Goal: Find specific page/section: Find specific page/section

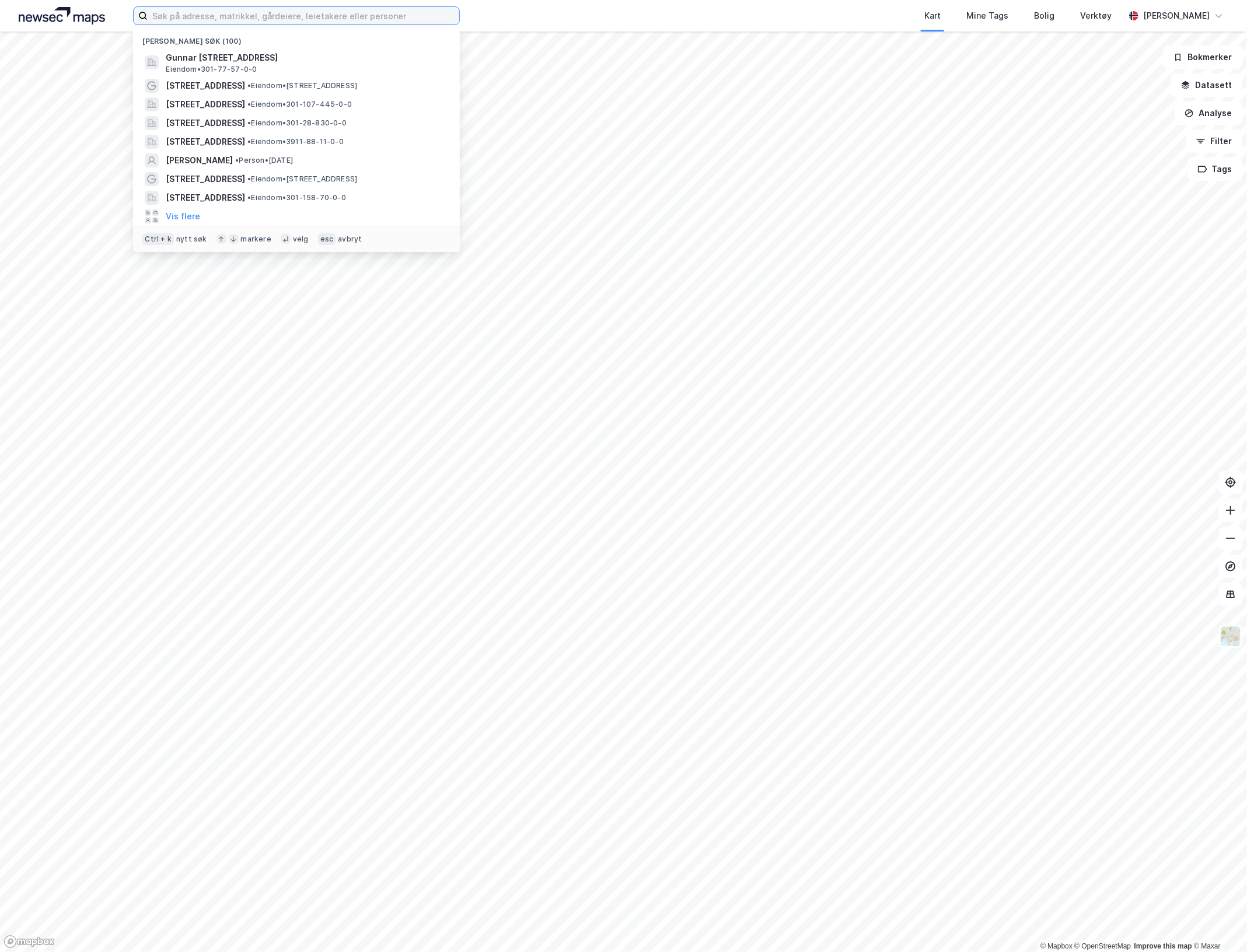
click at [228, 15] on input at bounding box center [303, 16] width 312 height 18
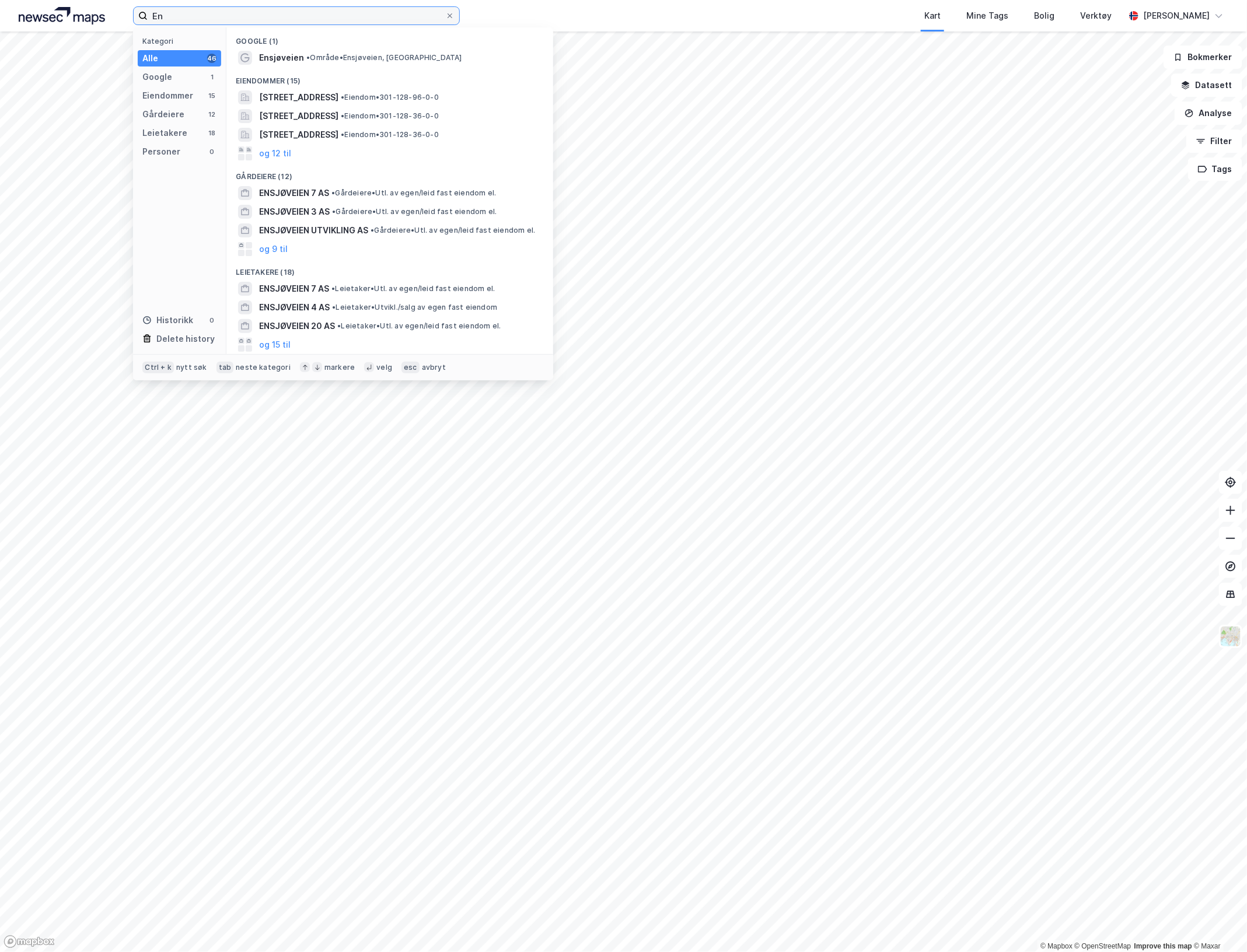
type input "E"
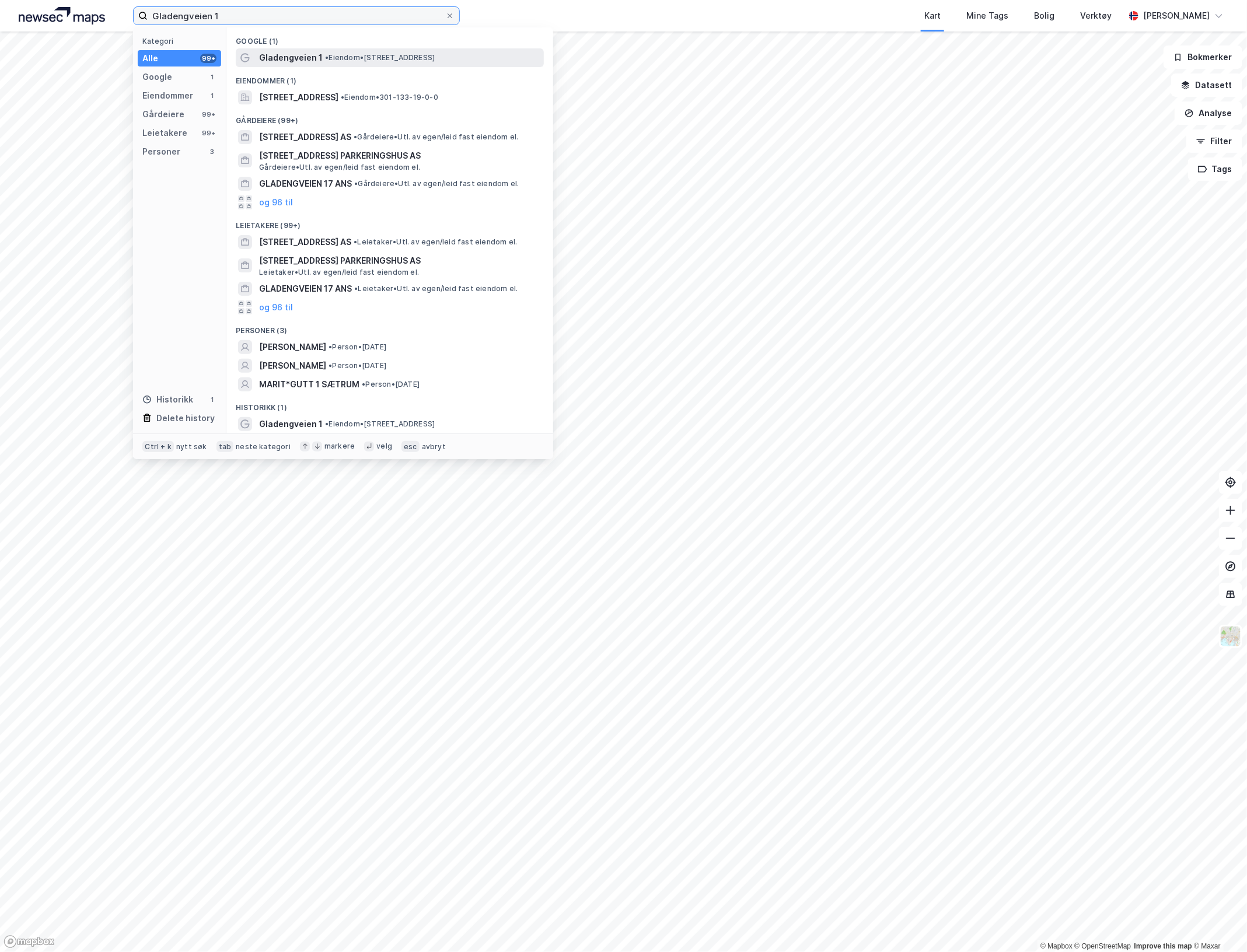
type input "Gladengveien 1"
click at [314, 54] on span "Gladengveien 1" at bounding box center [291, 58] width 64 height 14
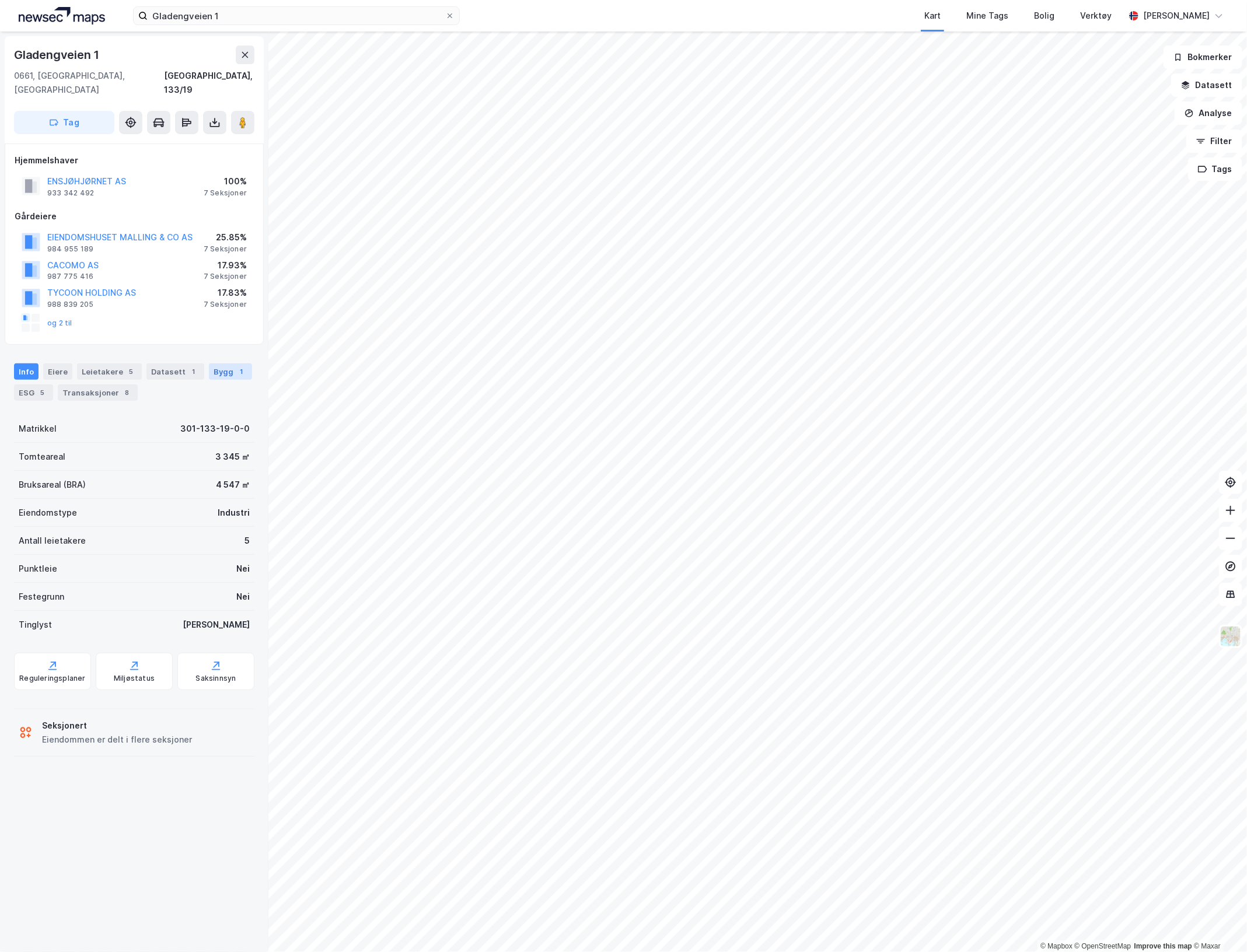
click at [223, 363] on div "Bygg 1" at bounding box center [230, 372] width 43 height 16
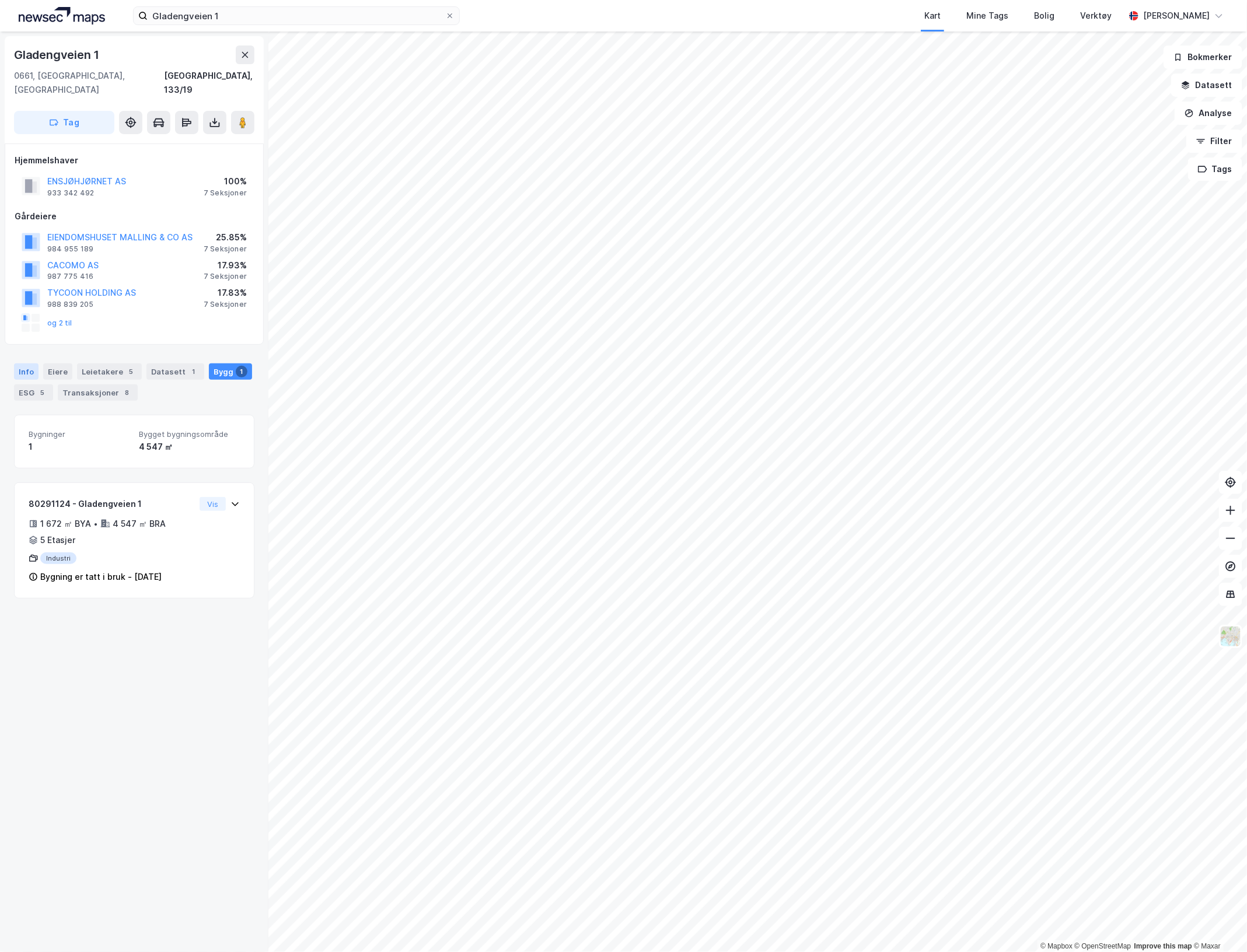
click at [25, 363] on div "Info" at bounding box center [26, 372] width 25 height 16
